Goal: Obtain resource: Download file/media

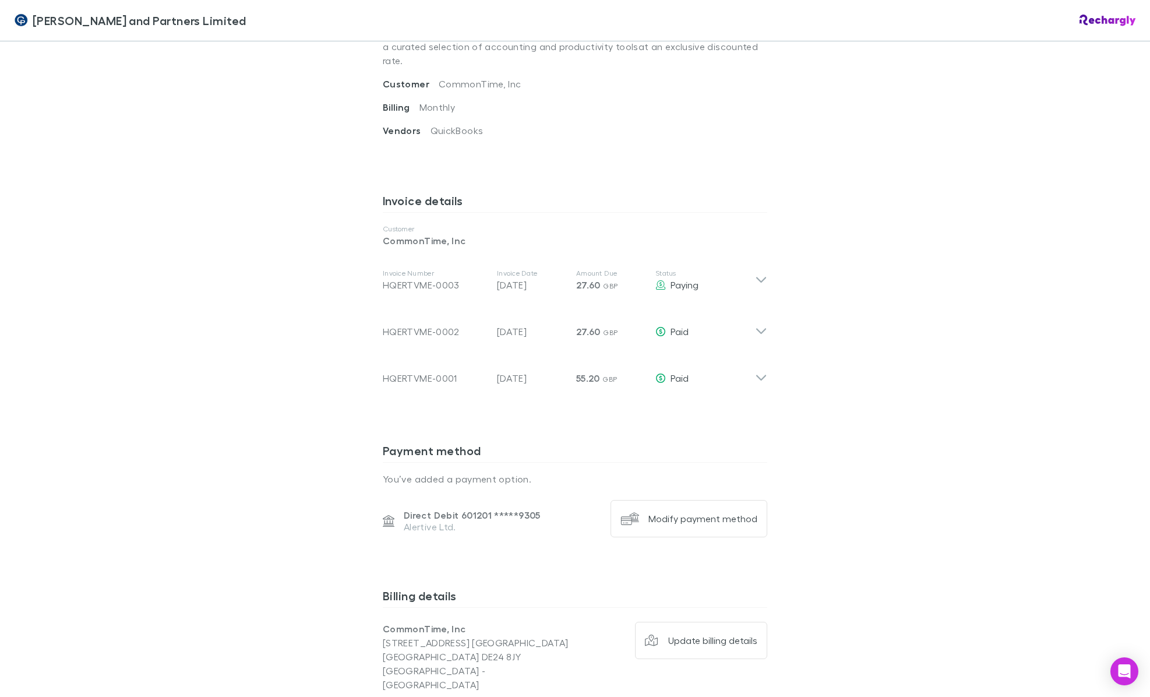
scroll to position [487, 0]
click at [762, 271] on icon at bounding box center [761, 278] width 12 height 14
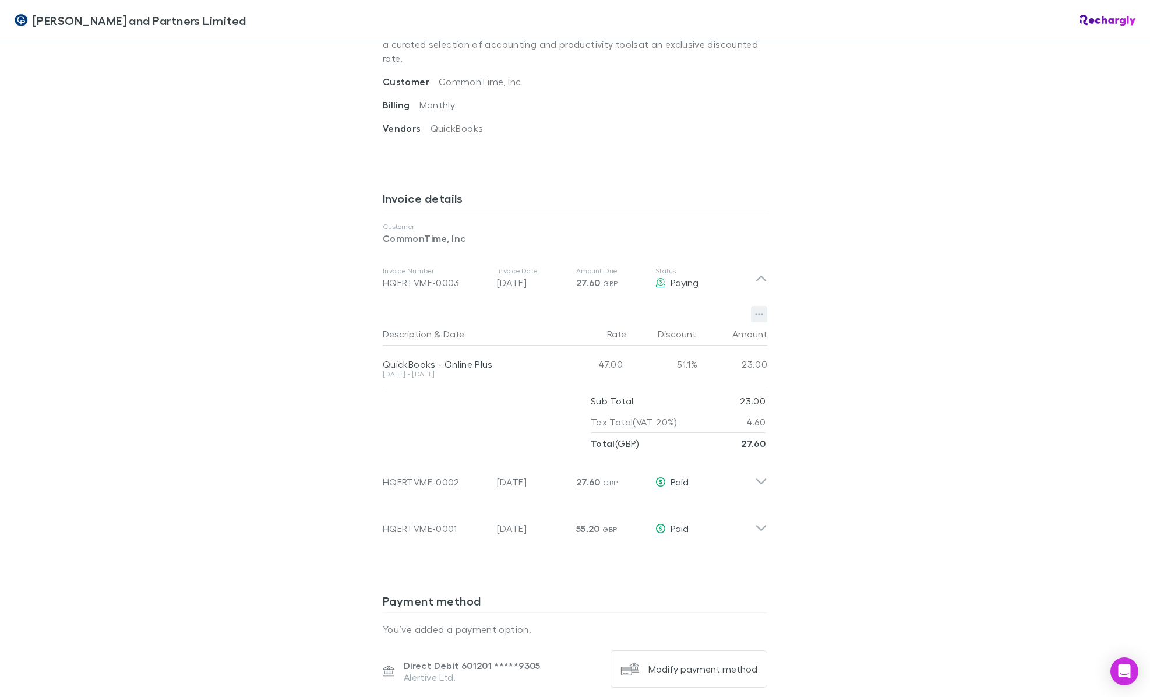
click at [760, 309] on icon "button" at bounding box center [759, 313] width 8 height 9
click at [665, 311] on p "Download PDF" at bounding box center [688, 309] width 142 height 14
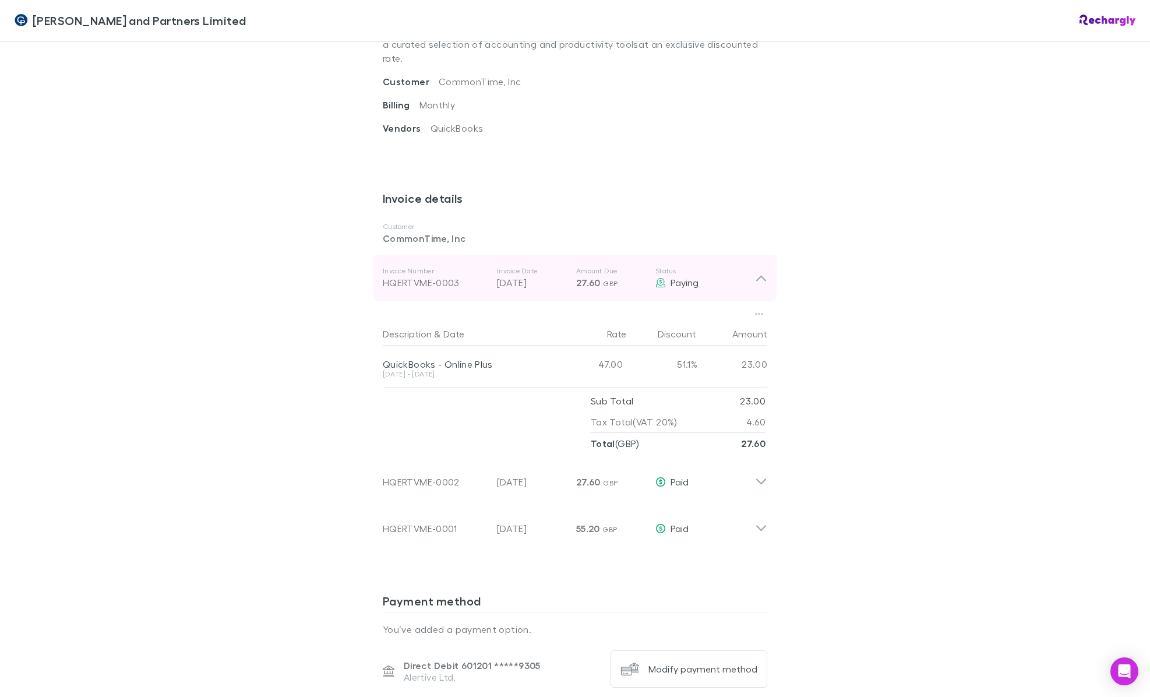
click at [765, 271] on icon at bounding box center [761, 278] width 12 height 14
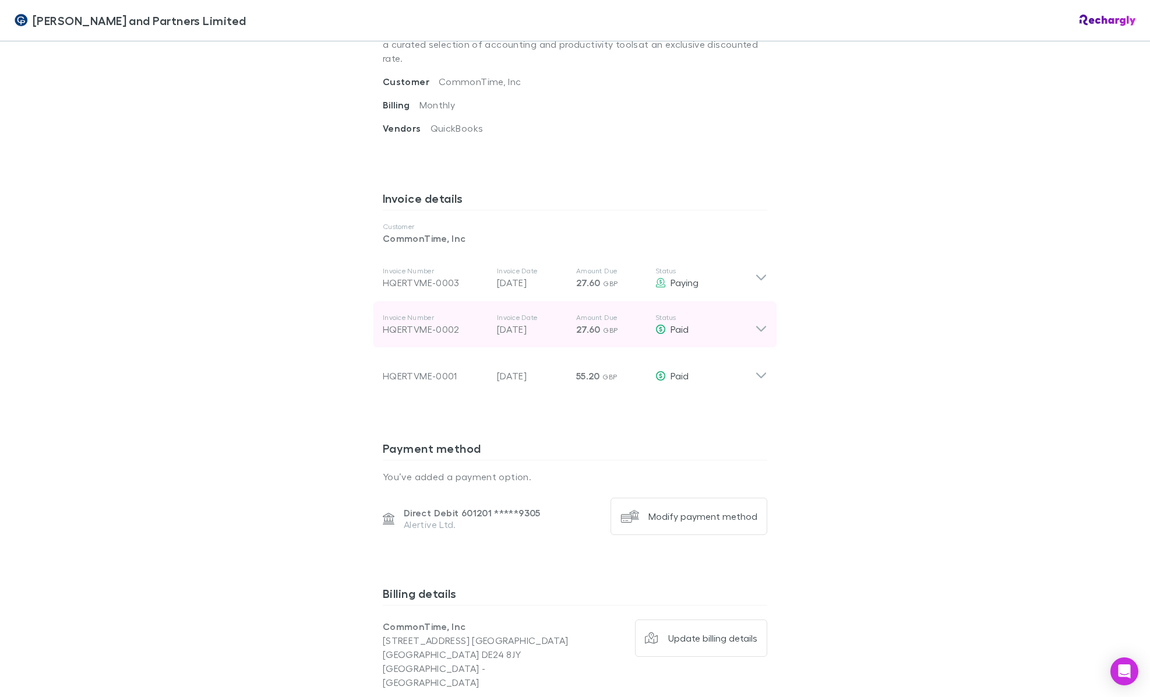
click at [762, 326] on icon at bounding box center [761, 329] width 10 height 6
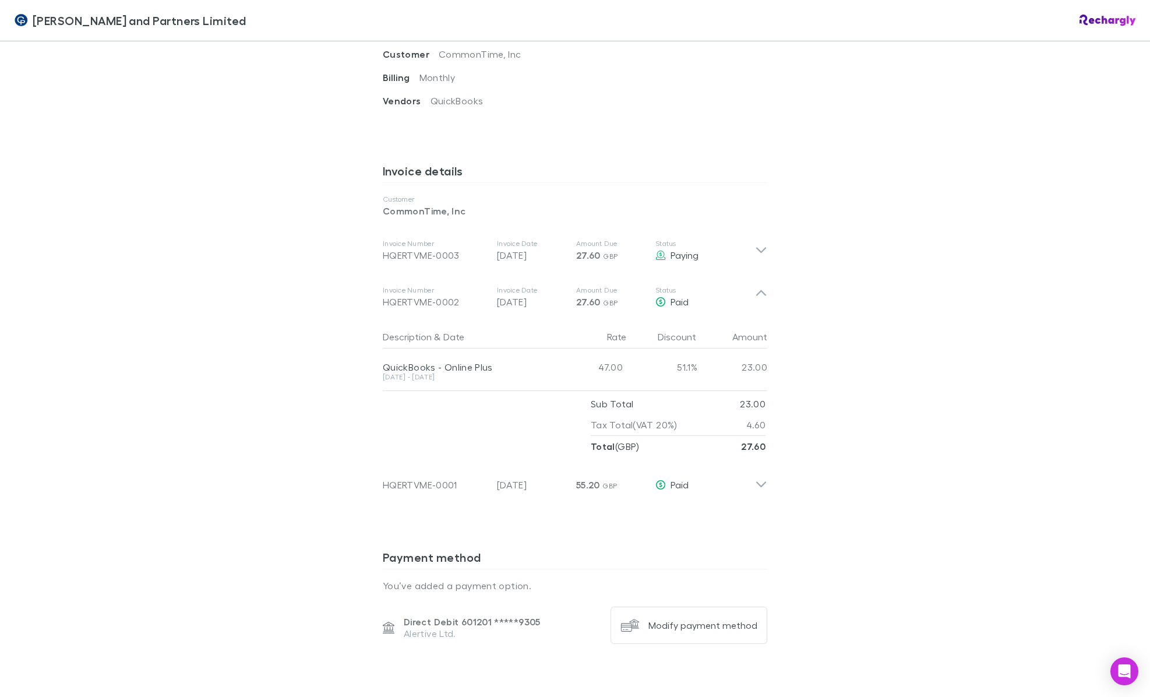
scroll to position [517, 0]
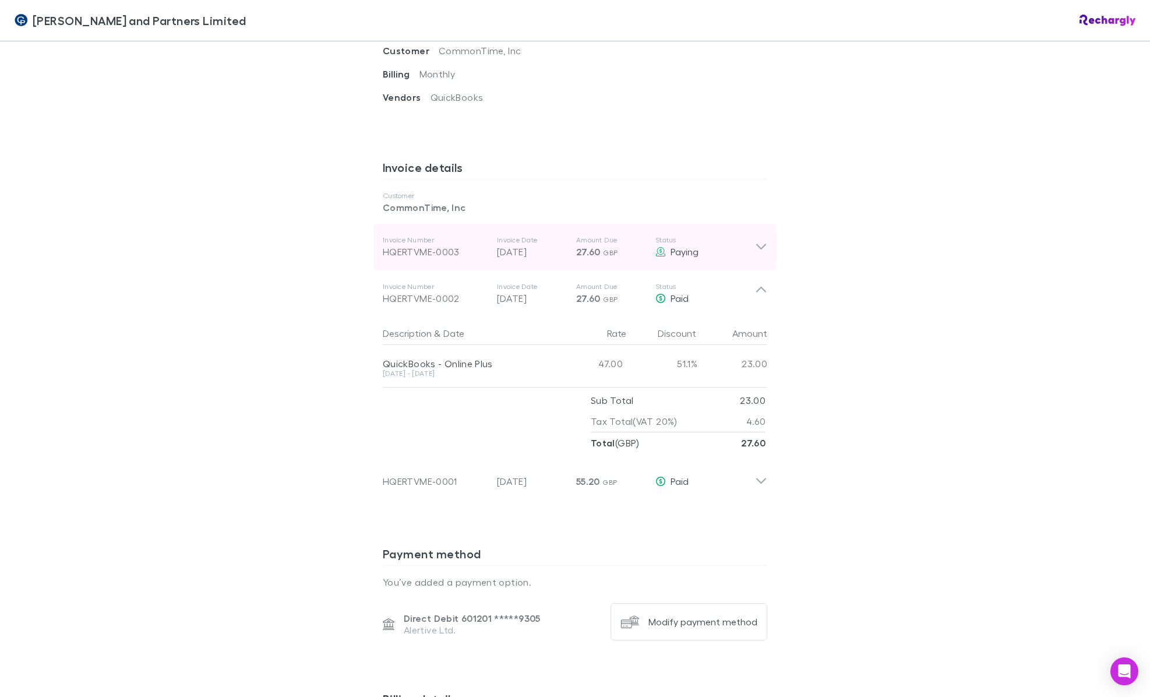
click at [760, 244] on icon at bounding box center [761, 247] width 10 height 6
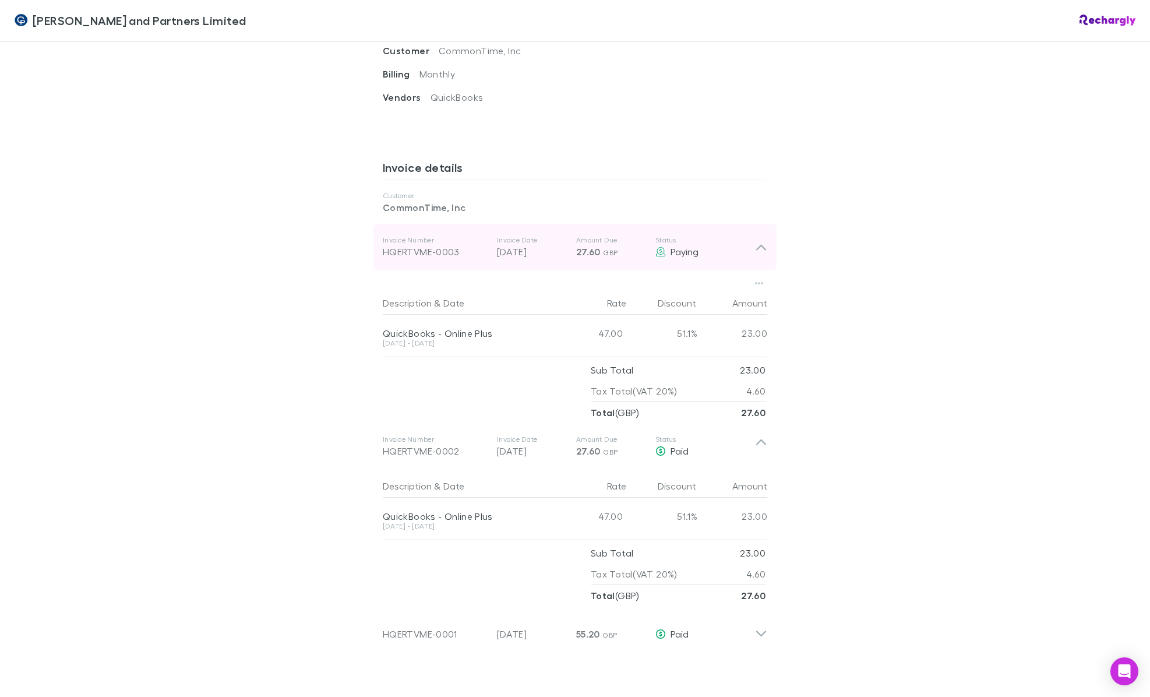
click at [761, 240] on icon at bounding box center [761, 247] width 12 height 14
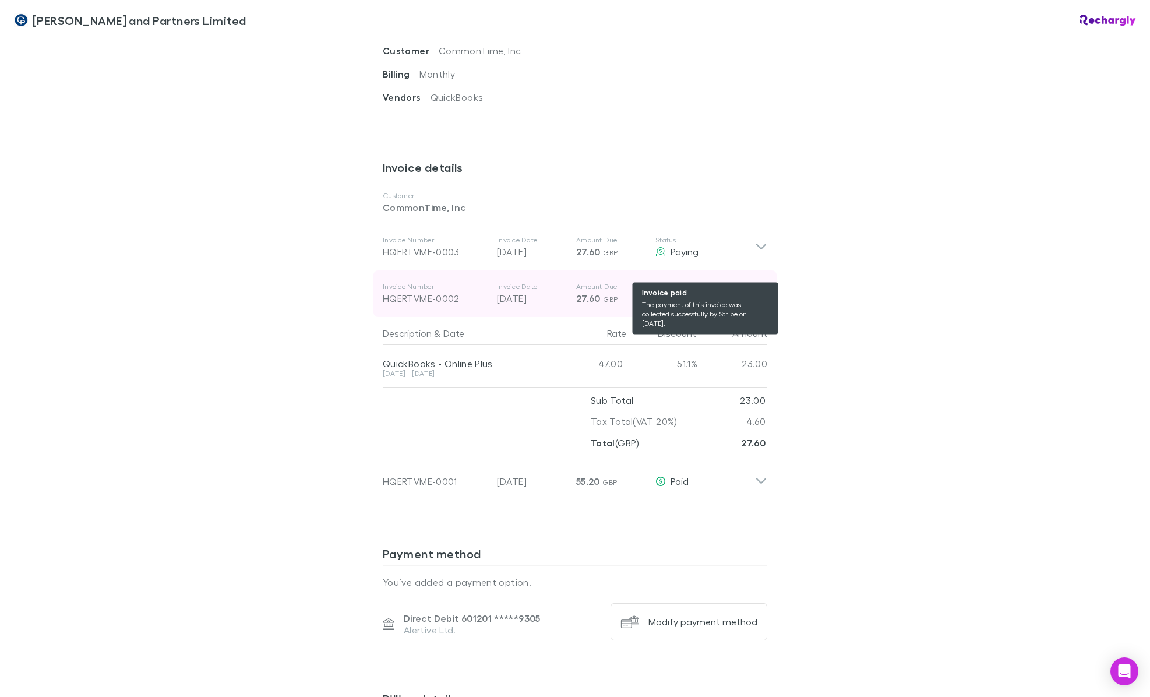
click at [677, 293] on span "Paid" at bounding box center [680, 298] width 18 height 11
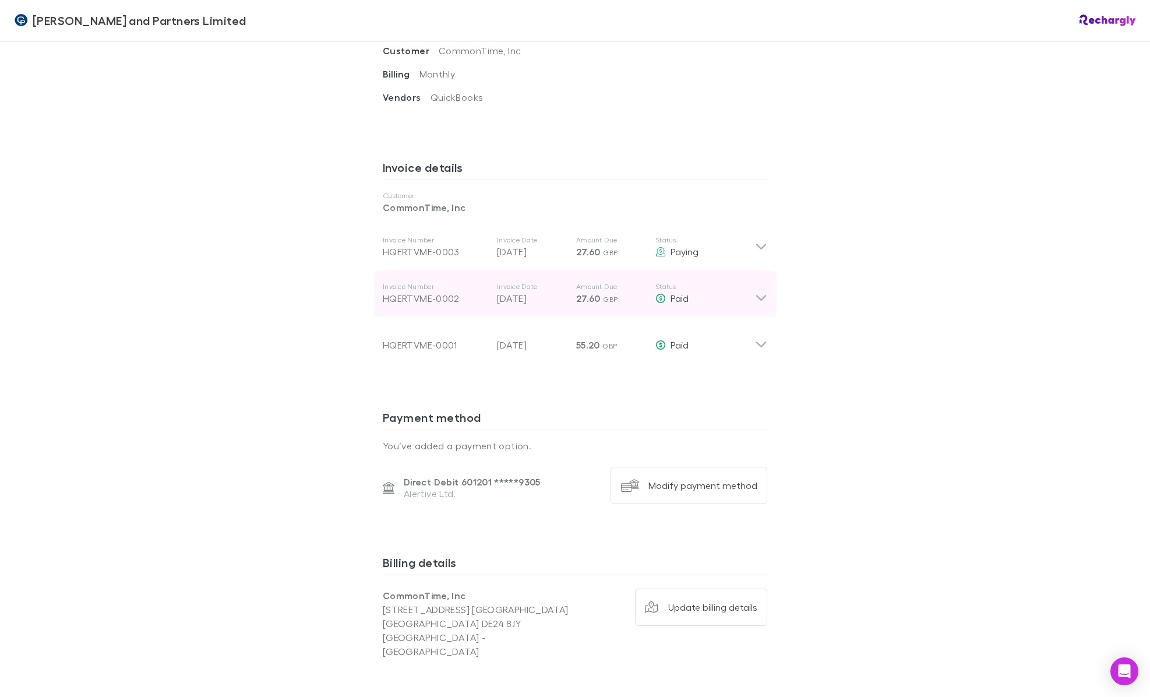
click at [763, 295] on icon at bounding box center [761, 298] width 10 height 6
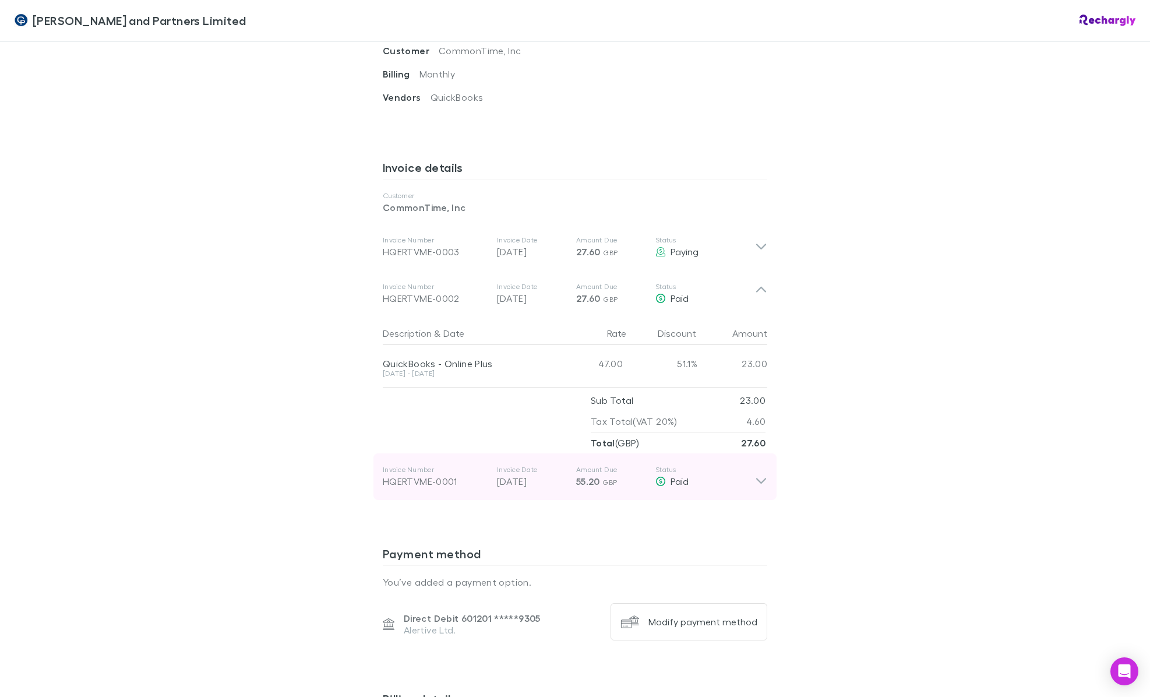
click at [760, 465] on icon at bounding box center [761, 476] width 12 height 23
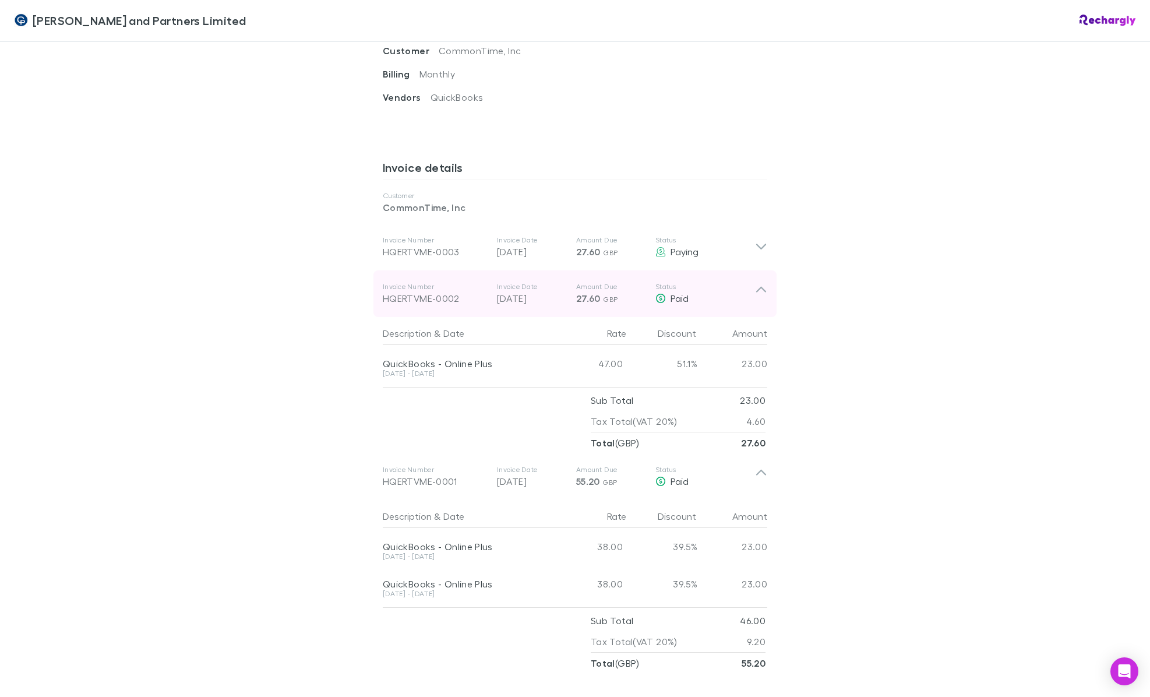
click at [596, 293] on span "27.60" at bounding box center [588, 299] width 24 height 12
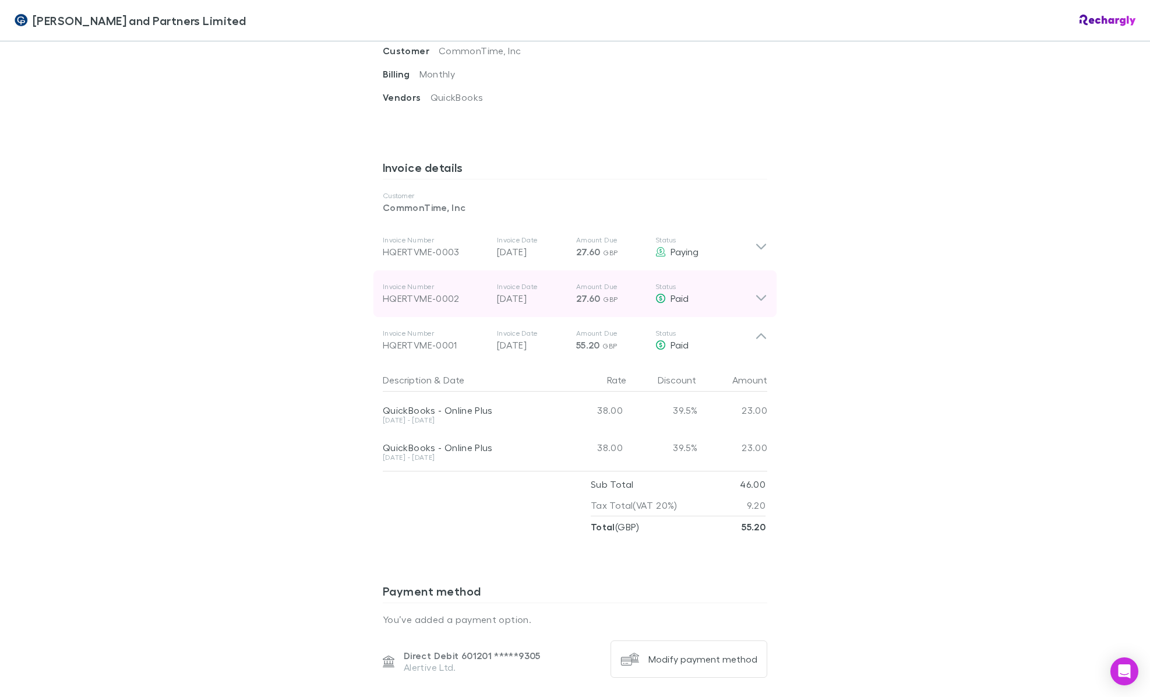
click at [596, 293] on span "27.60" at bounding box center [588, 299] width 24 height 12
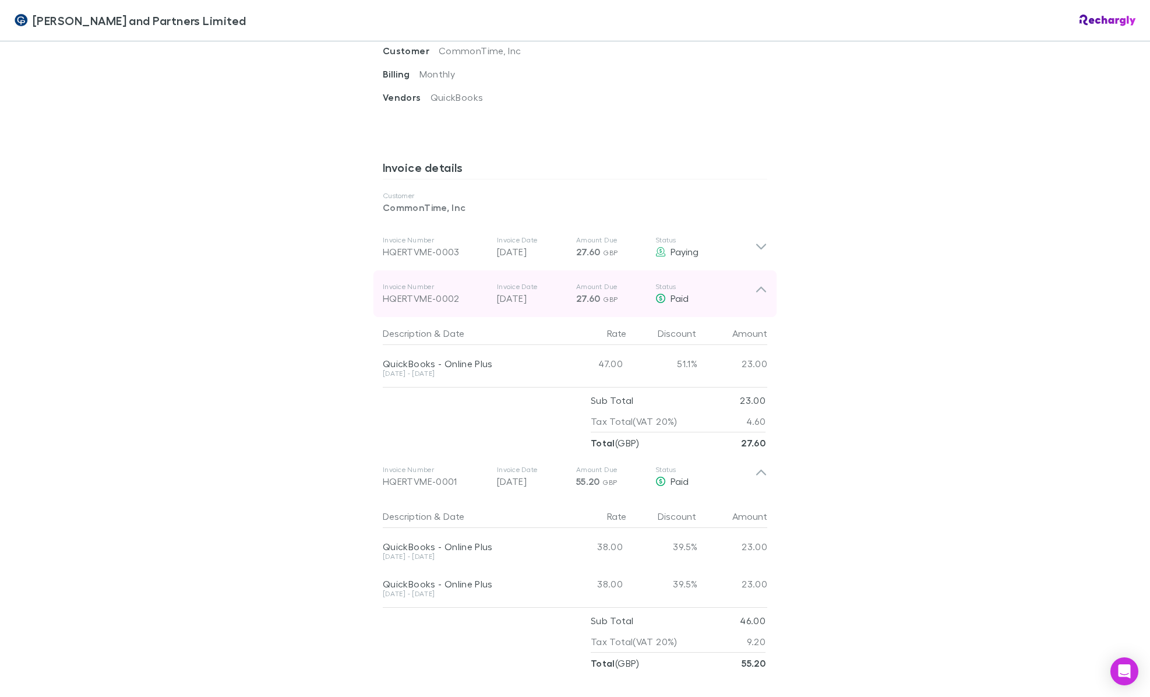
click at [415, 291] on div "HQERTVME-0002" at bounding box center [435, 298] width 105 height 14
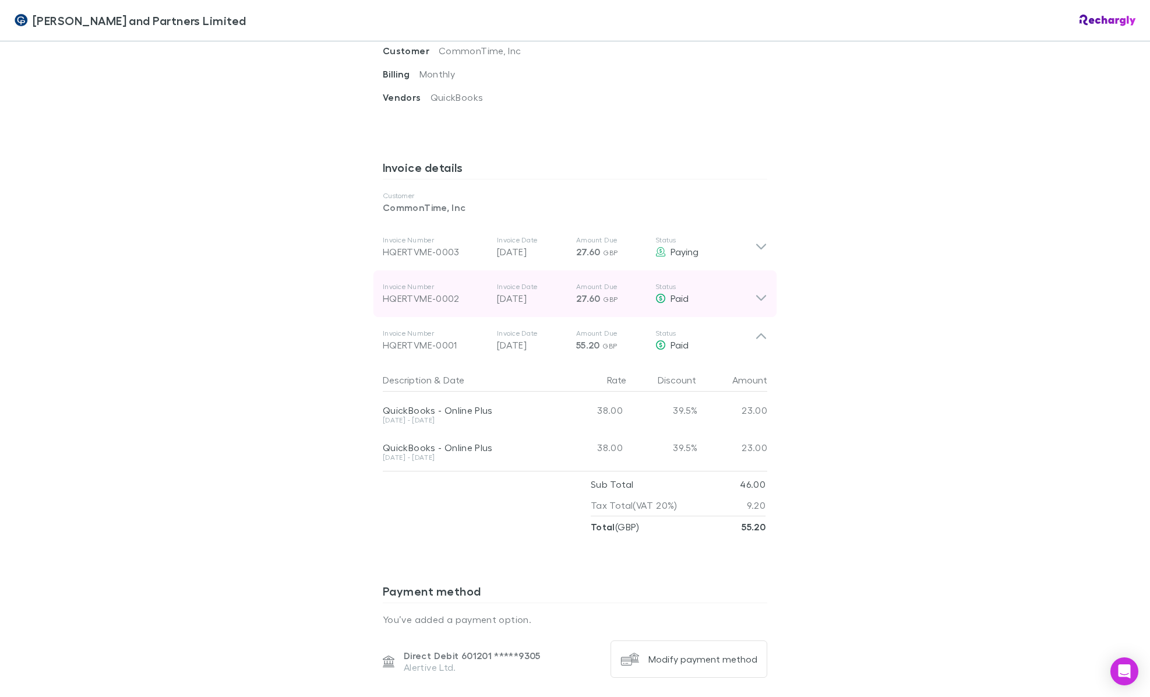
click at [415, 282] on p "Invoice Number" at bounding box center [435, 286] width 105 height 9
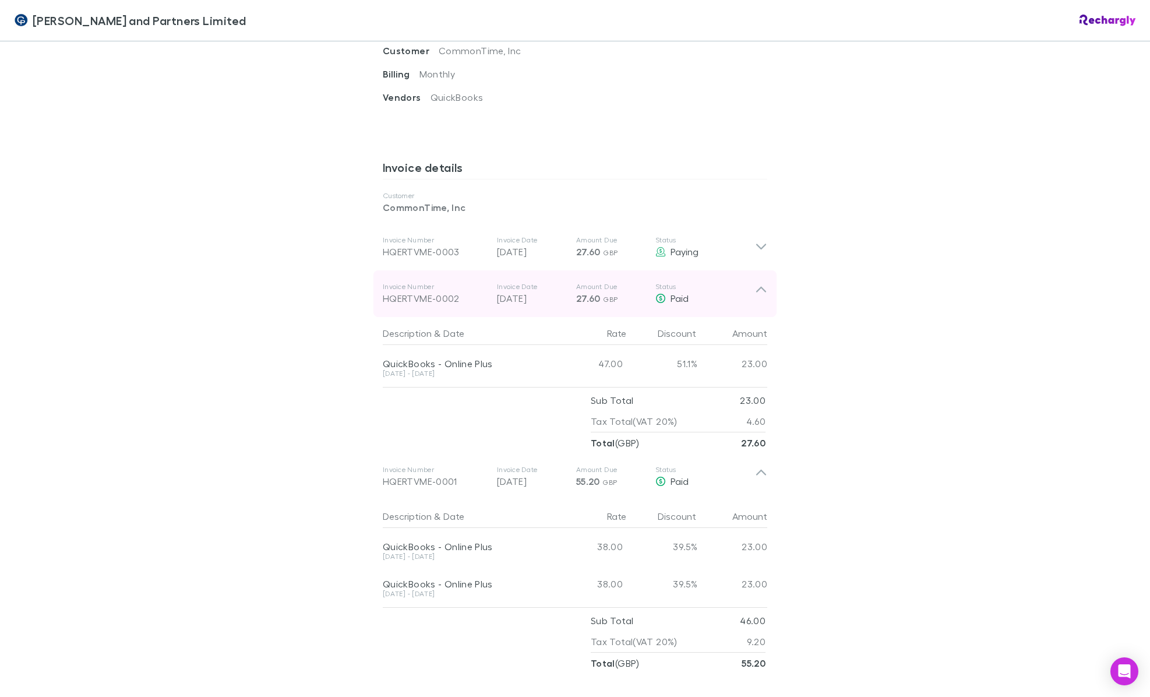
click at [760, 282] on icon at bounding box center [761, 293] width 12 height 23
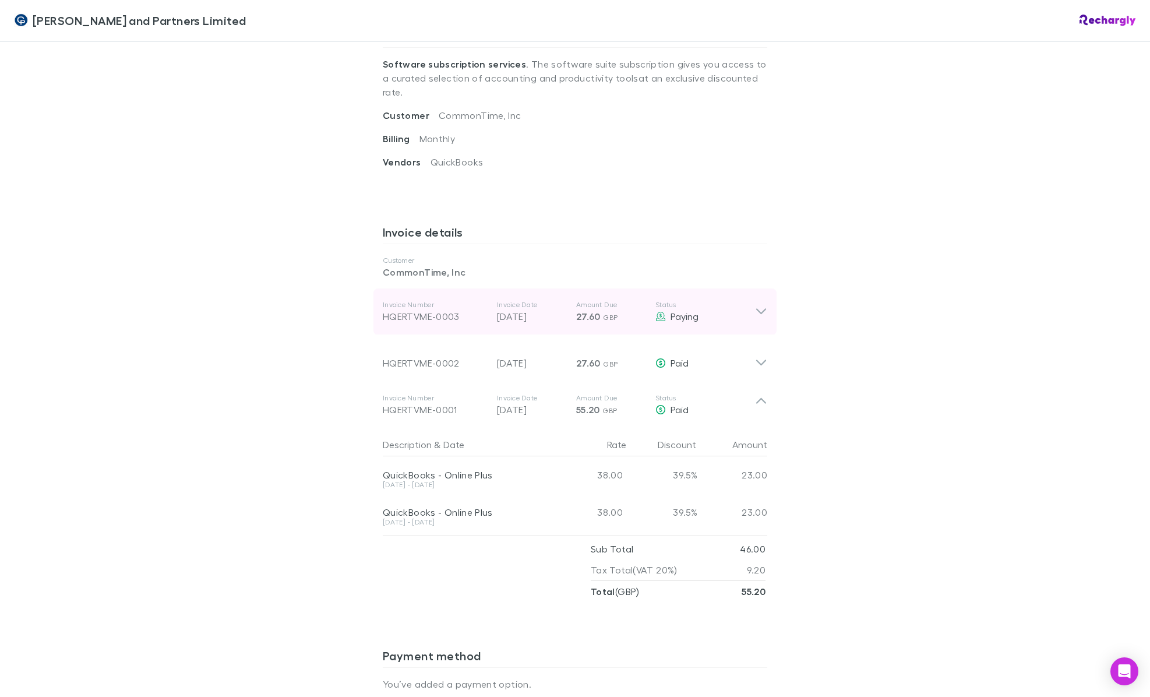
scroll to position [454, 0]
click at [761, 304] on icon at bounding box center [761, 311] width 12 height 14
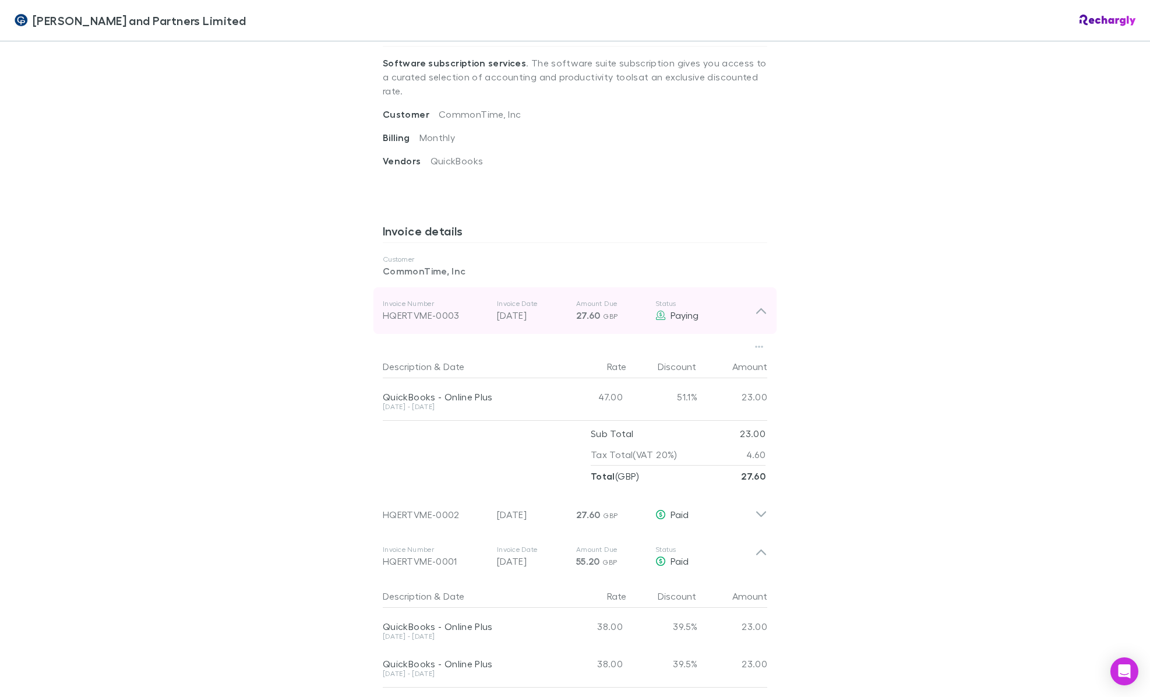
drag, startPoint x: 468, startPoint y: 287, endPoint x: 438, endPoint y: 288, distance: 30.9
click at [390, 308] on div "HQERTVME-0003" at bounding box center [435, 315] width 105 height 14
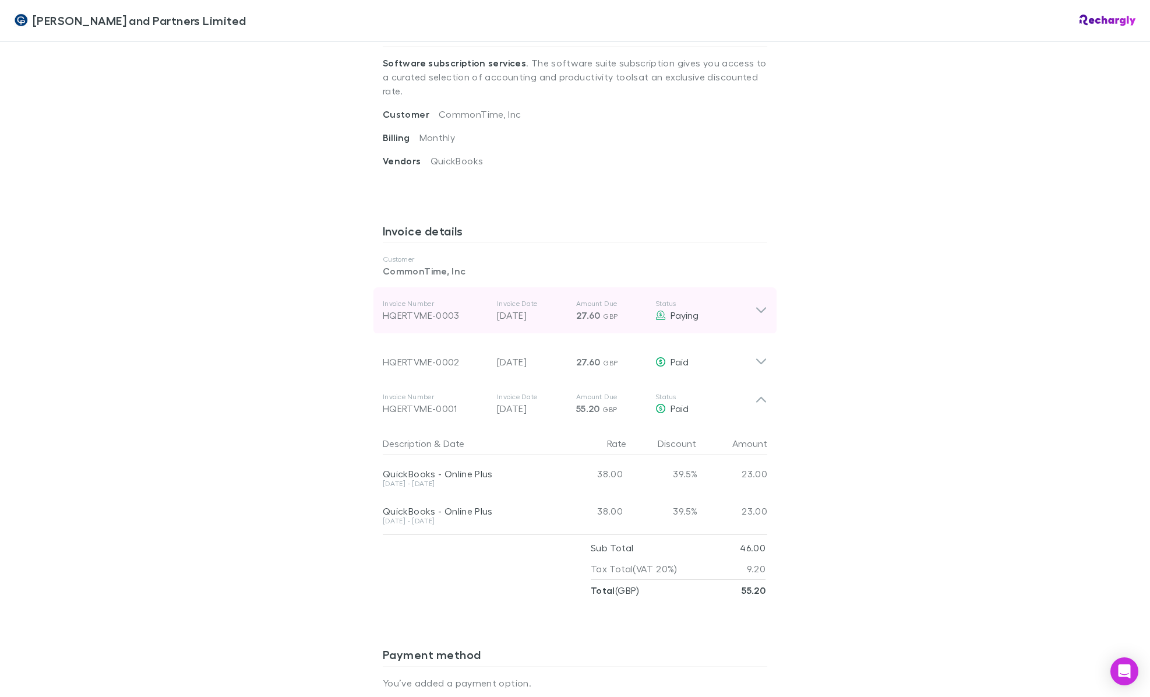
drag, startPoint x: 460, startPoint y: 287, endPoint x: 382, endPoint y: 285, distance: 78.1
click at [382, 287] on div "Invoice Number HQERTVME-0003 Invoice Date 30 Aug 2025 Amount Due 27.60 GBP Stat…" at bounding box center [575, 310] width 403 height 47
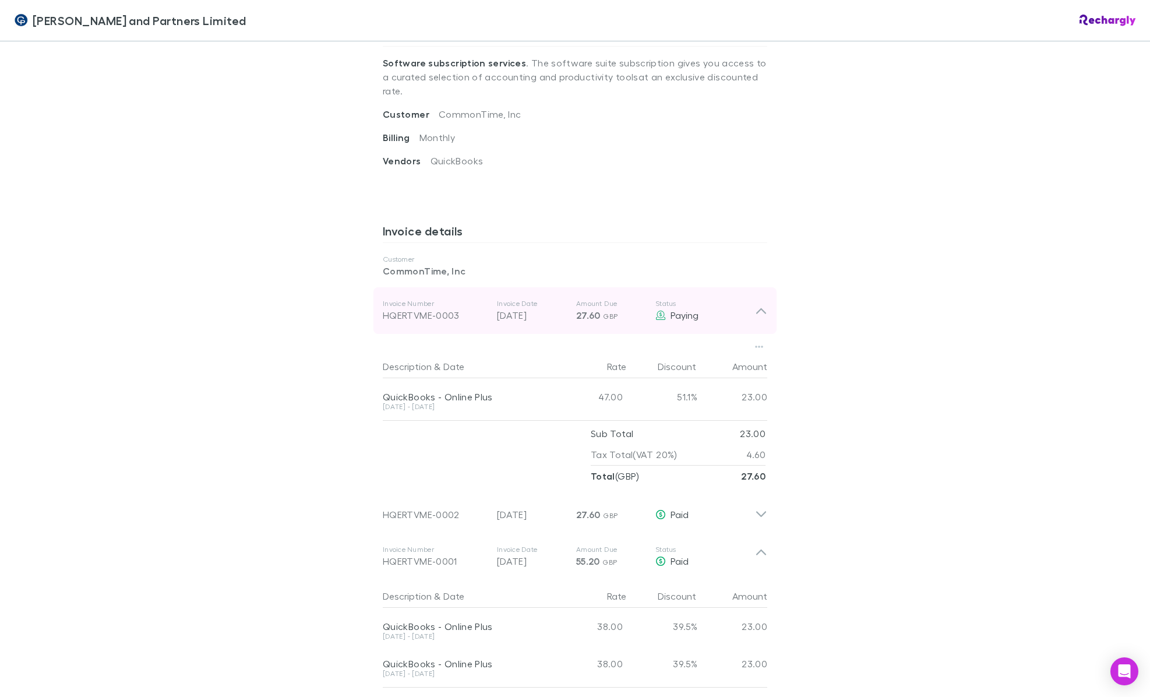
drag, startPoint x: 382, startPoint y: 285, endPoint x: 470, endPoint y: 288, distance: 88.0
click at [470, 308] on div "HQERTVME-0003" at bounding box center [435, 315] width 105 height 14
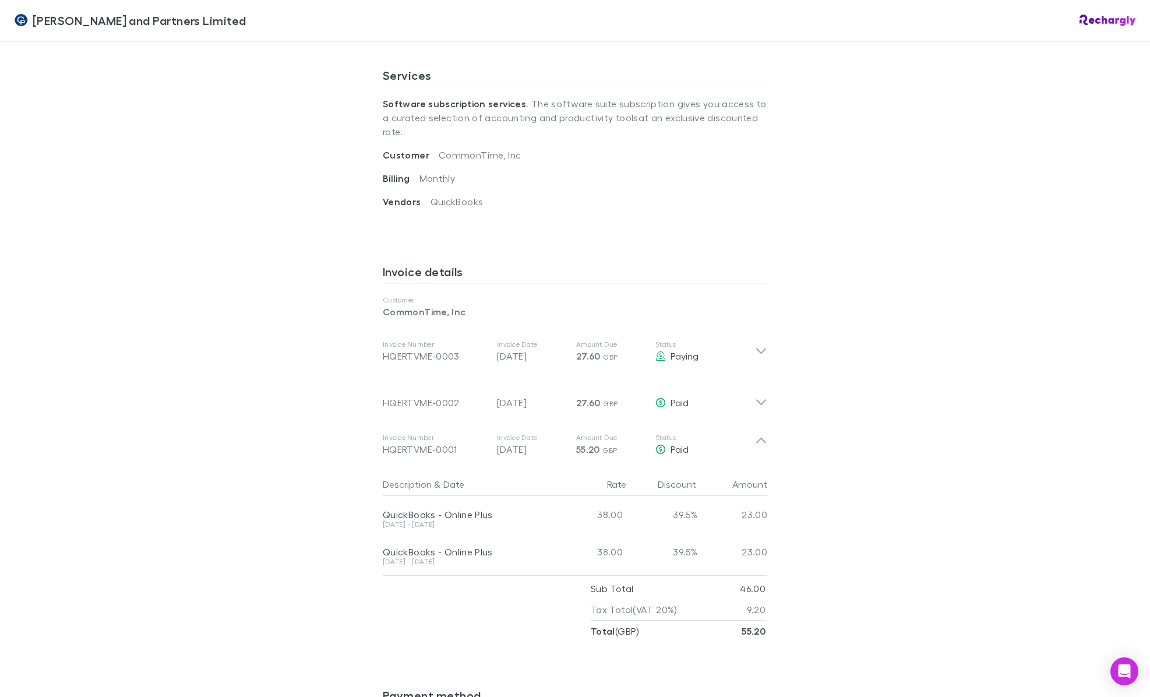
scroll to position [404, 0]
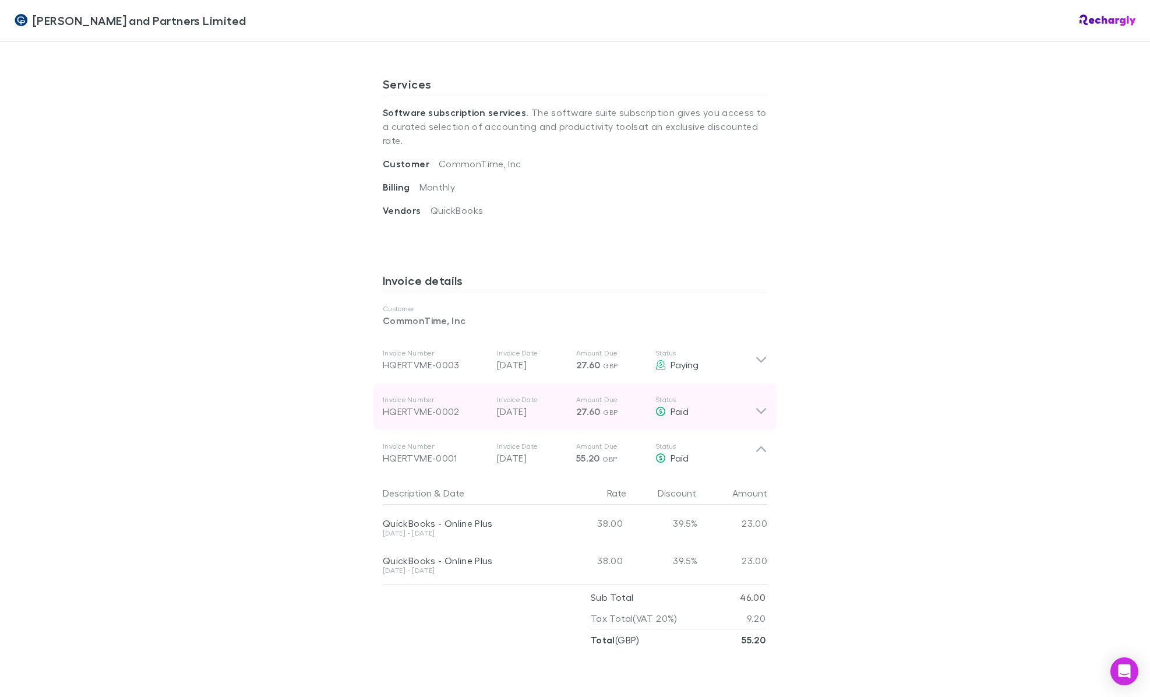
click at [757, 395] on icon at bounding box center [761, 406] width 12 height 23
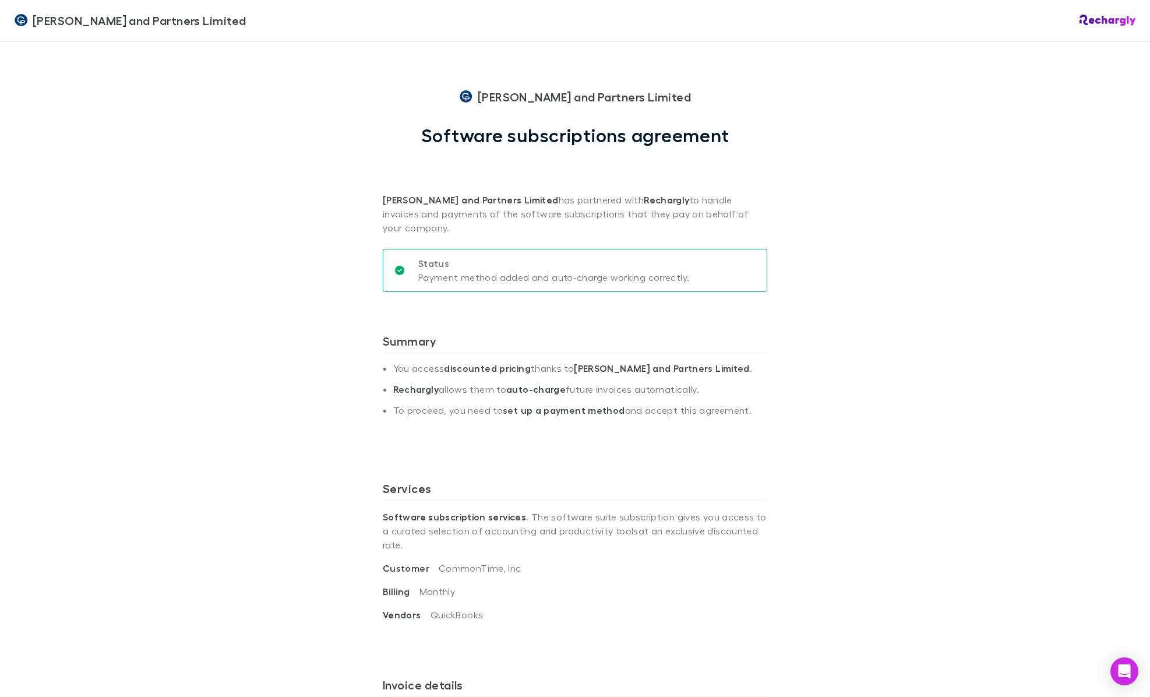
scroll to position [1, 0]
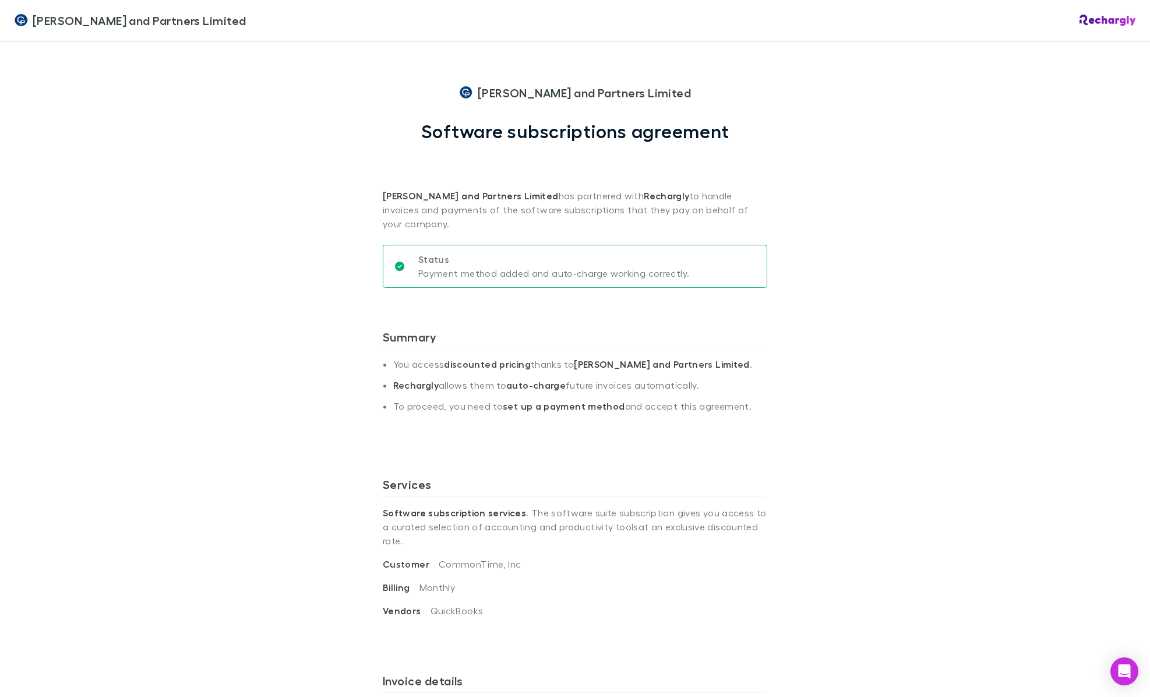
scroll to position [5, 0]
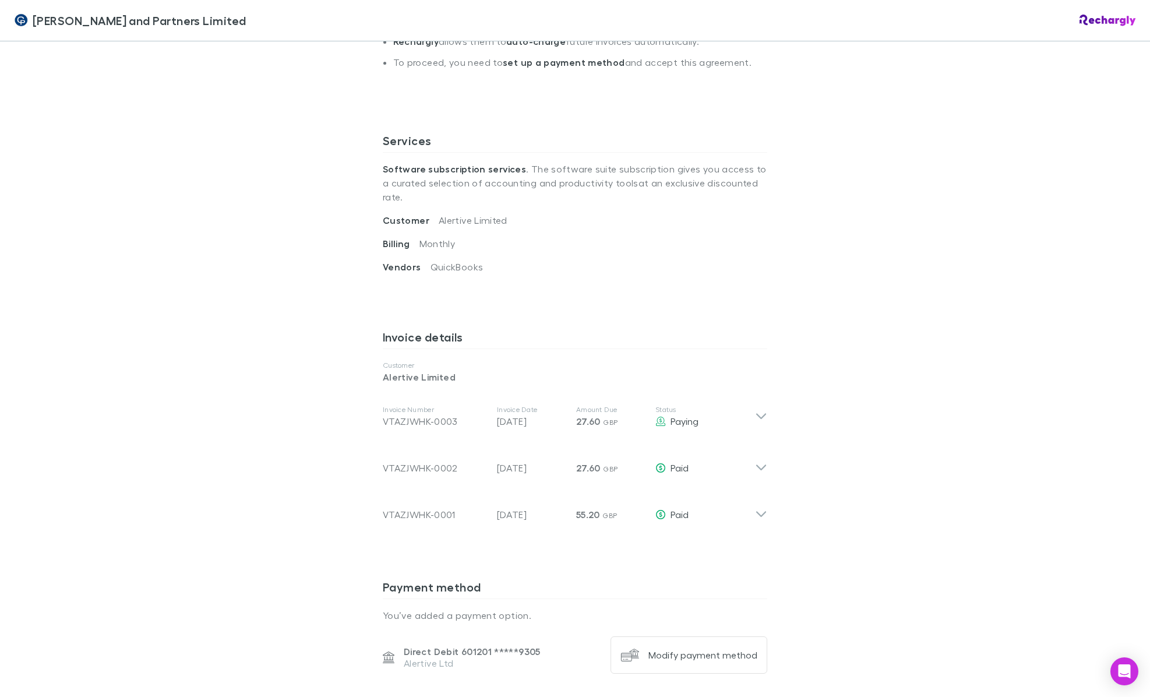
scroll to position [352, 0]
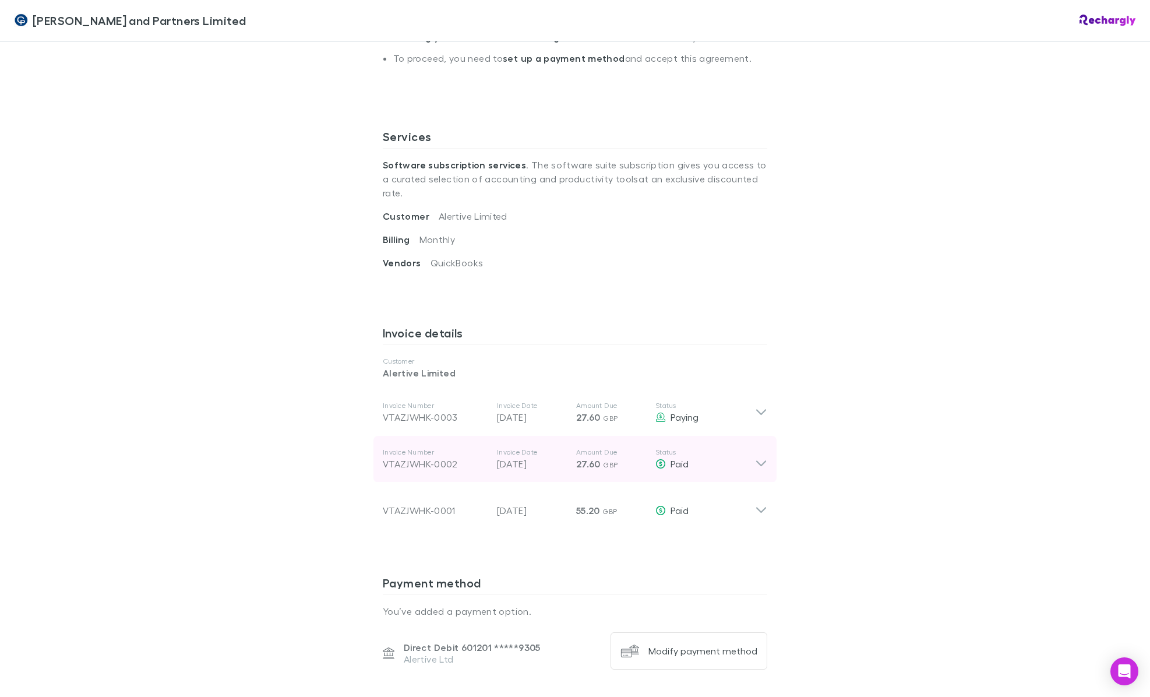
click at [763, 448] on icon at bounding box center [761, 459] width 12 height 23
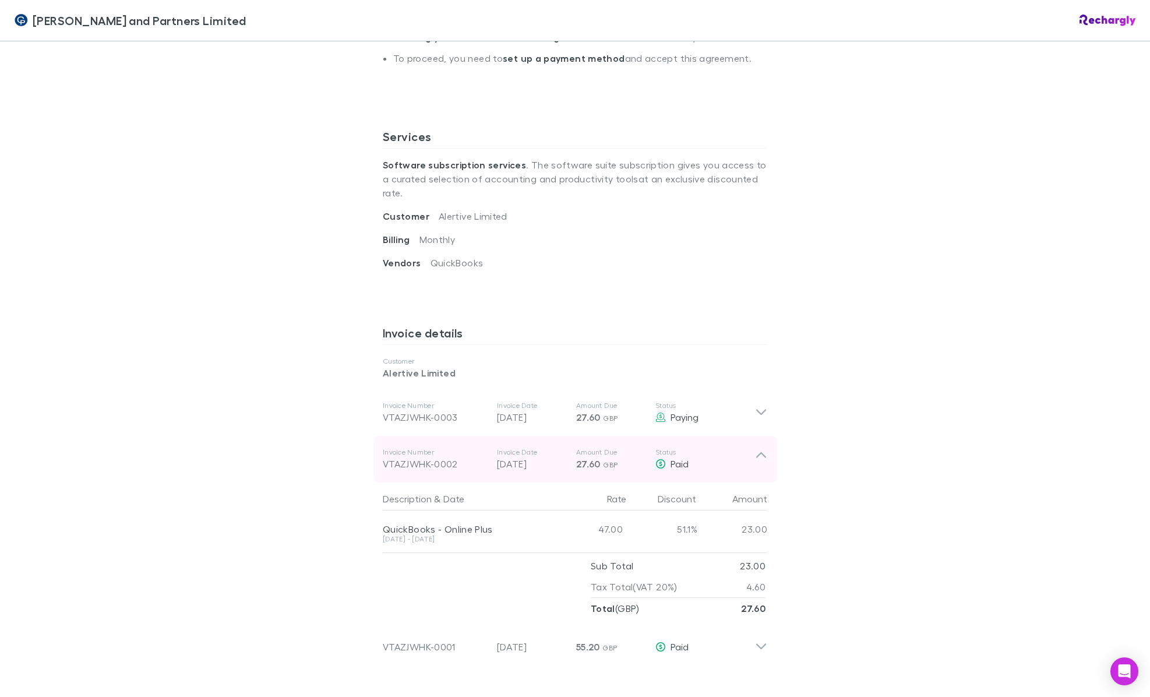
click at [762, 448] on icon at bounding box center [761, 459] width 12 height 23
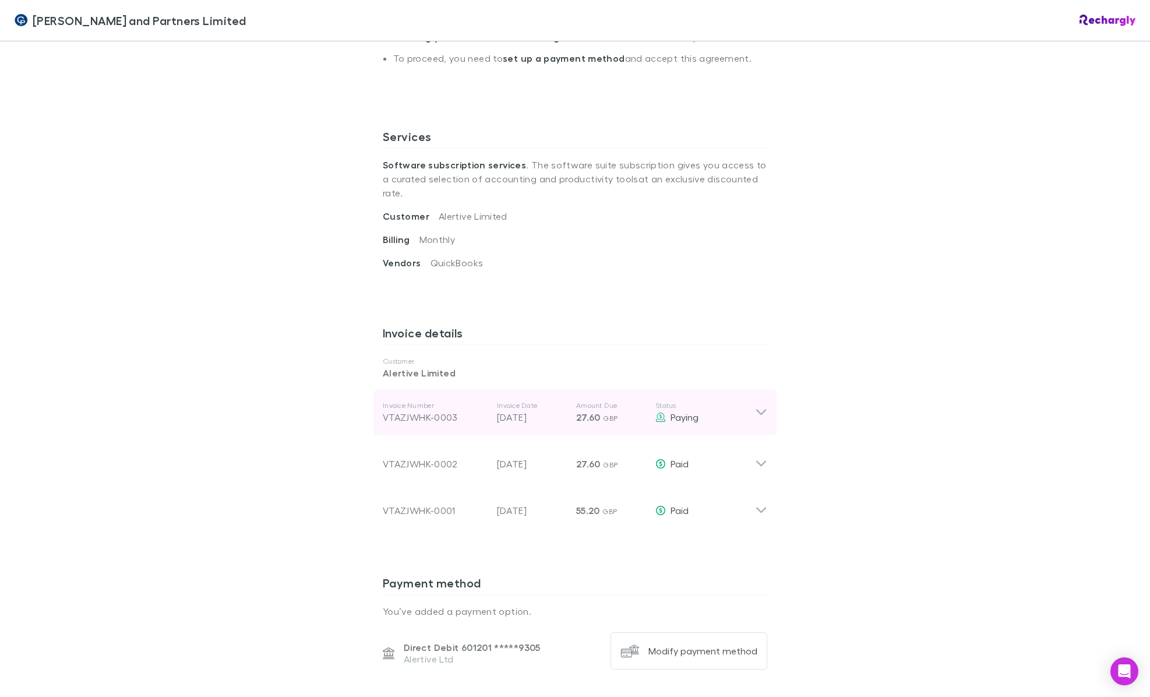
click at [759, 410] on icon at bounding box center [761, 413] width 10 height 6
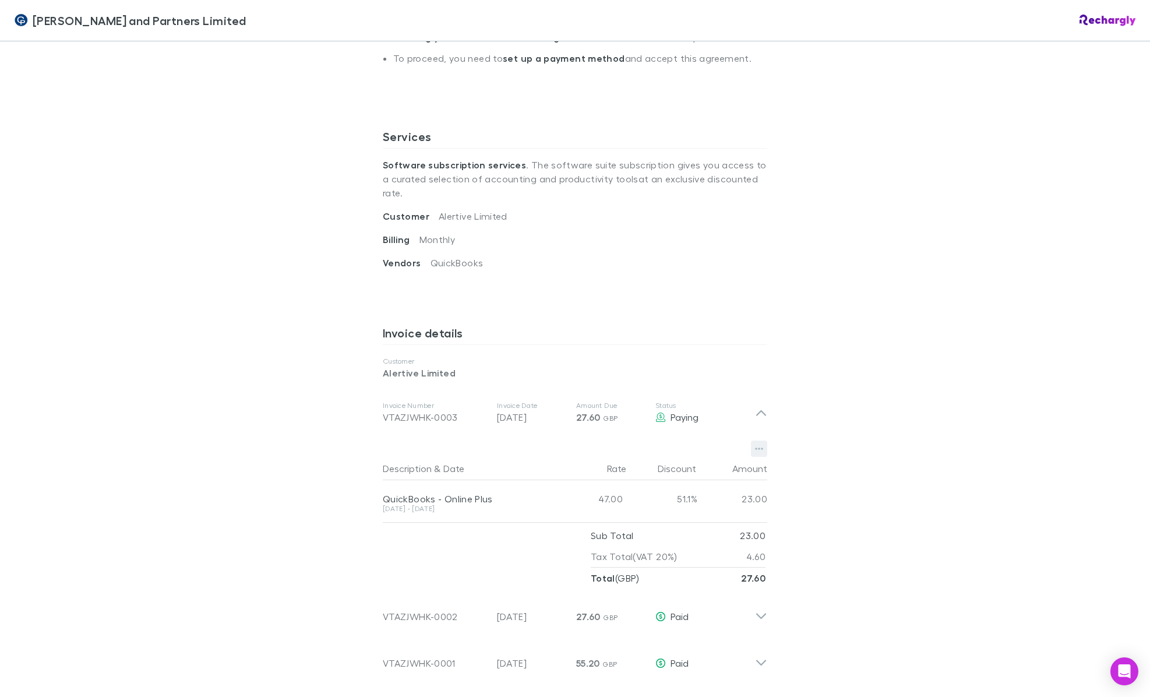
click at [759, 448] on icon "button" at bounding box center [759, 449] width 8 height 2
click at [654, 446] on p "Download PDF" at bounding box center [688, 444] width 142 height 14
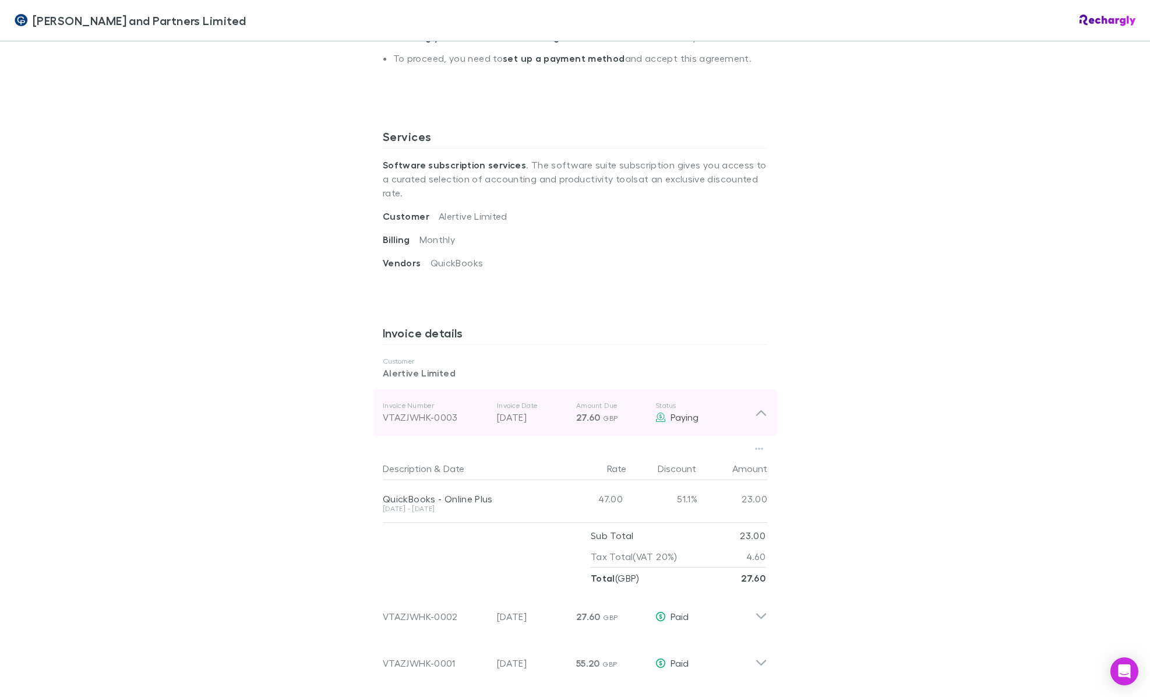
click at [760, 406] on icon at bounding box center [761, 413] width 12 height 14
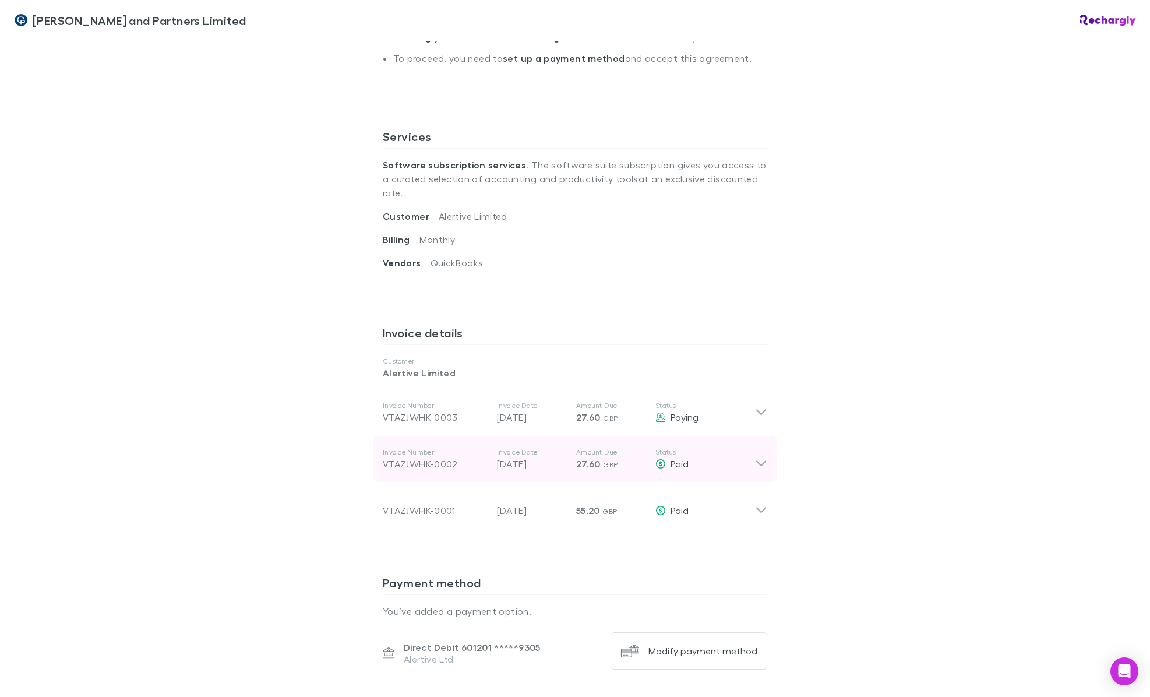
click at [760, 448] on icon at bounding box center [761, 459] width 12 height 23
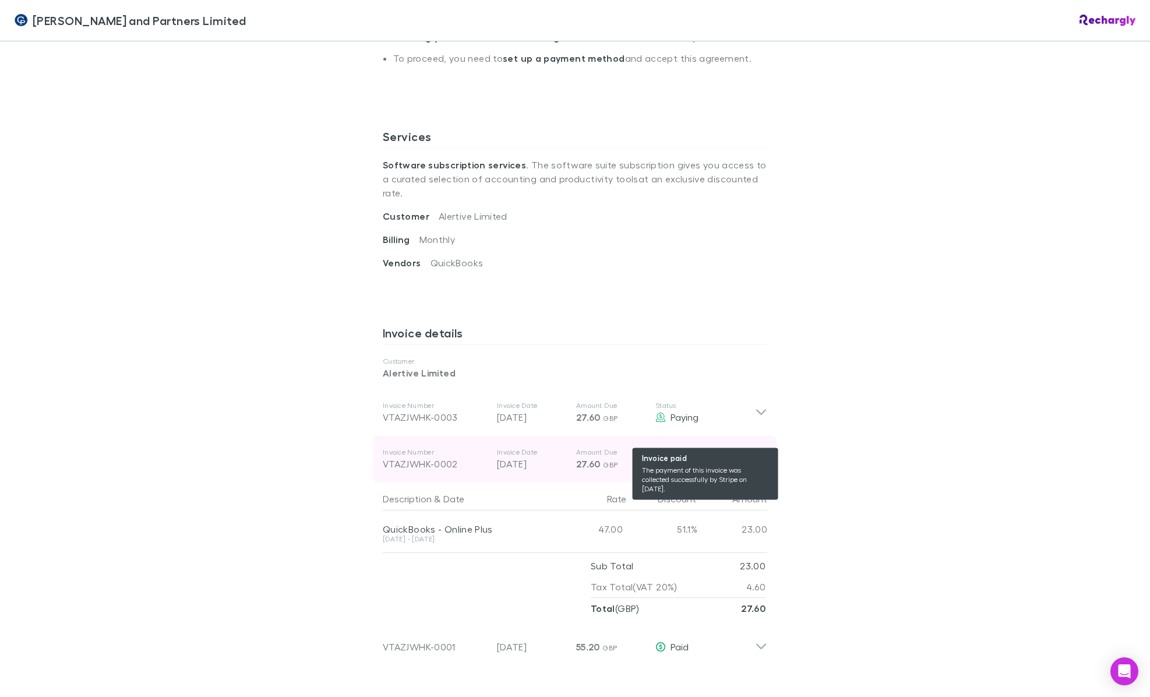
click at [684, 458] on span "Paid" at bounding box center [680, 463] width 18 height 11
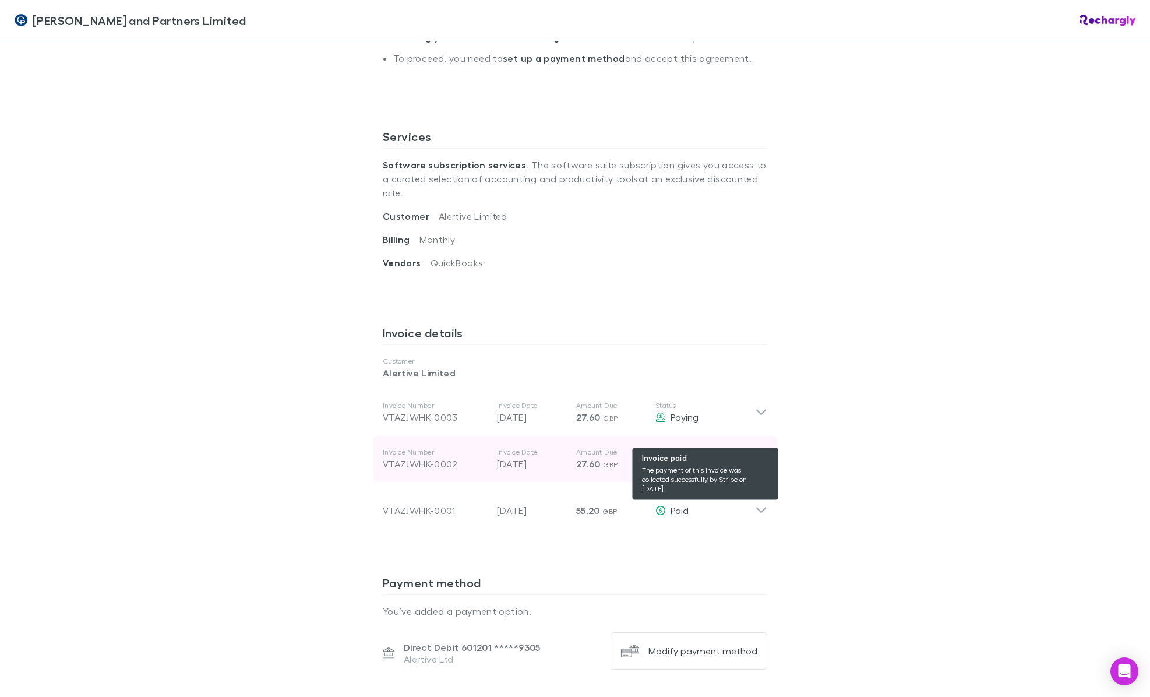
click at [684, 458] on span "Paid" at bounding box center [680, 463] width 18 height 11
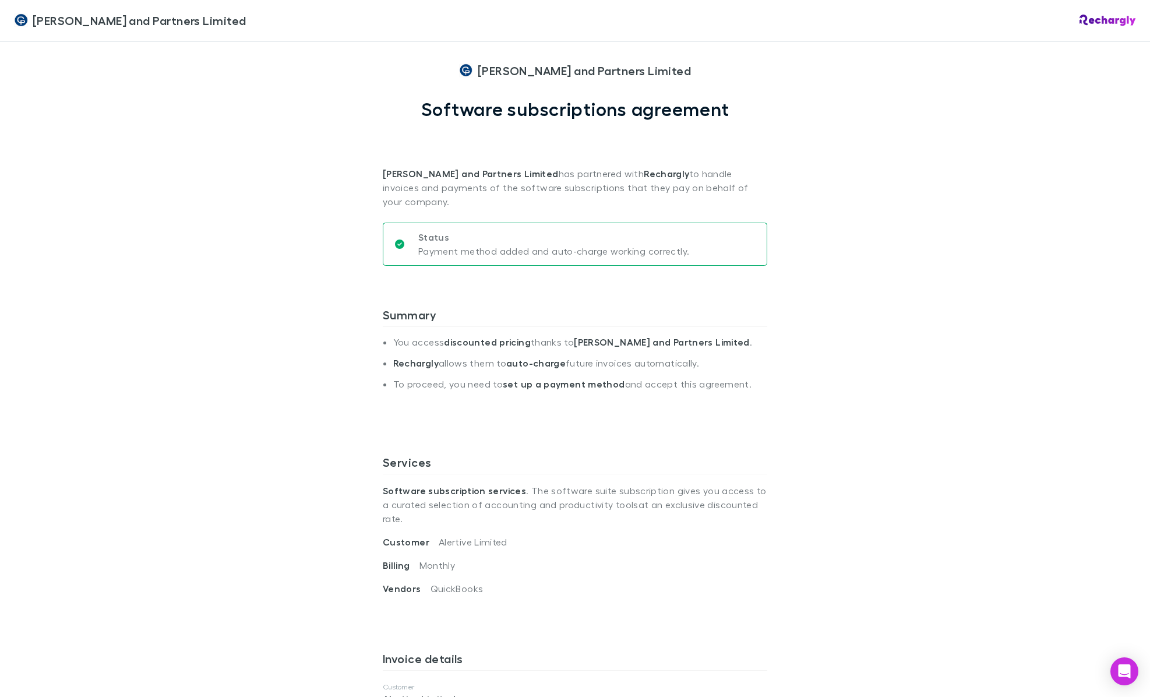
scroll to position [0, 0]
